Goal: Find specific page/section: Find specific page/section

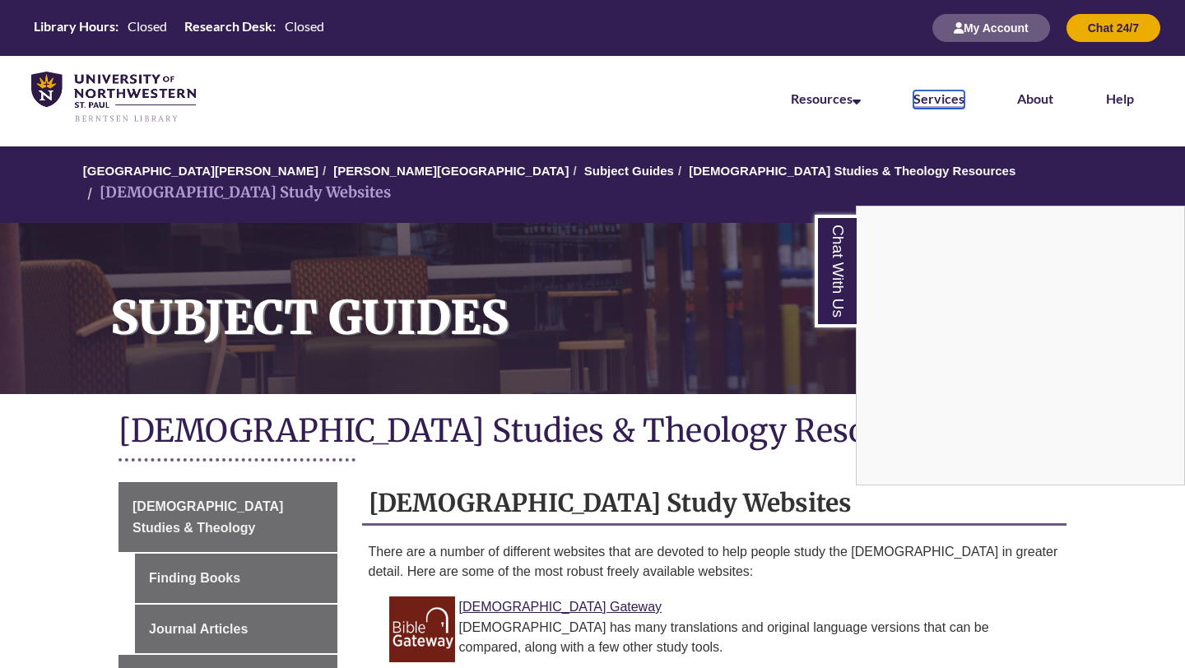
click at [934, 102] on link "Services" at bounding box center [938, 100] width 51 height 18
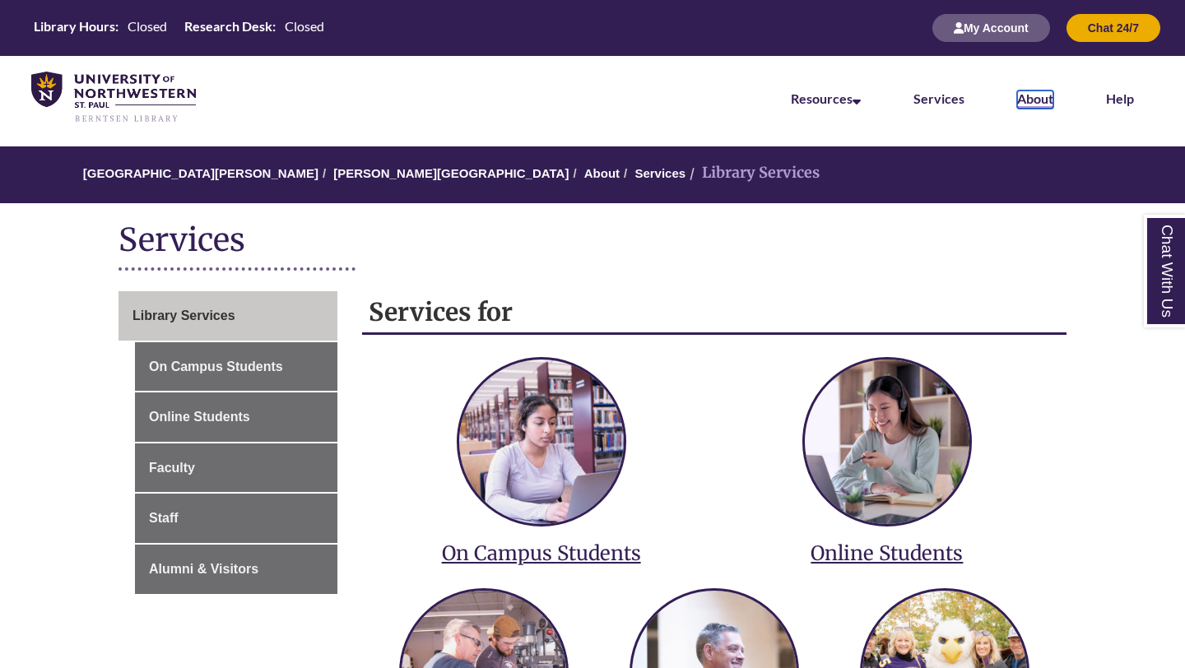
click at [1038, 100] on link "About" at bounding box center [1035, 100] width 36 height 18
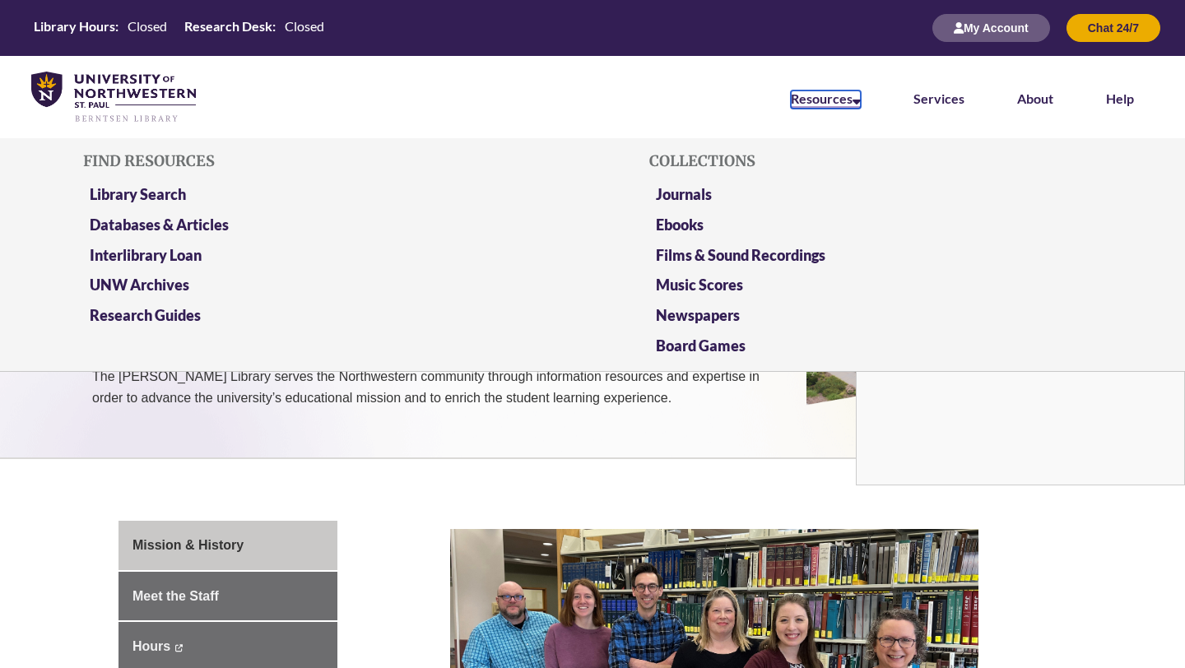
click at [839, 95] on link "Resources" at bounding box center [826, 100] width 70 height 18
click at [838, 95] on link "Resources" at bounding box center [826, 100] width 70 height 18
click at [161, 200] on link "Library Search" at bounding box center [138, 195] width 96 height 21
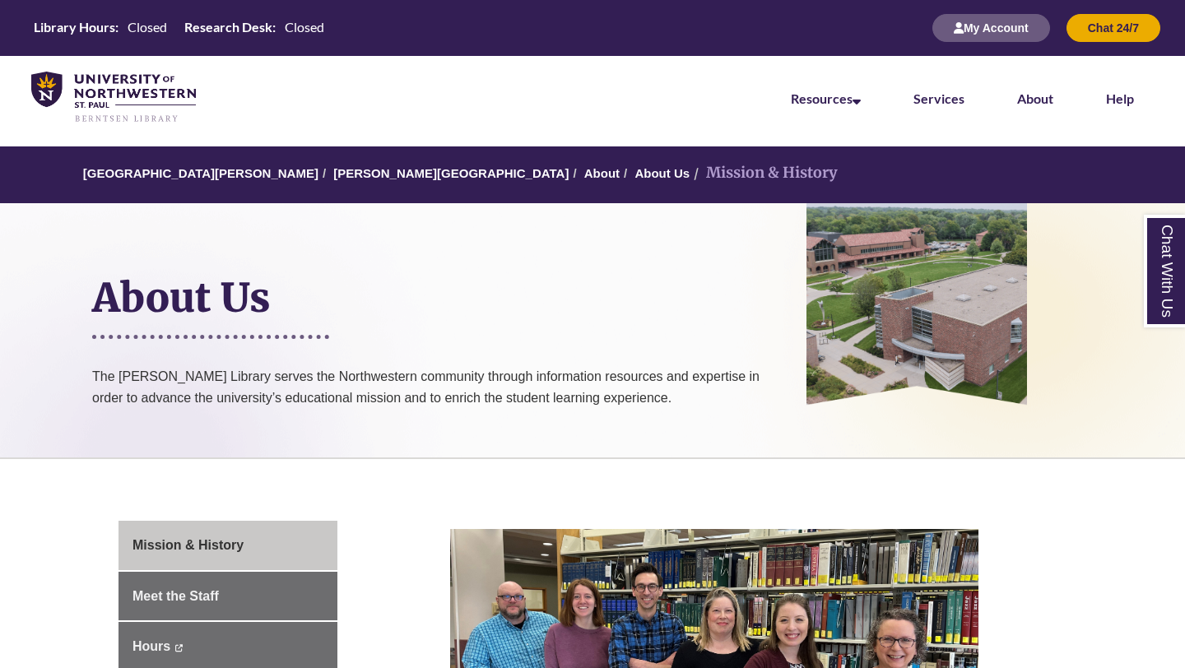
scroll to position [2, 0]
